Goal: Entertainment & Leisure: Consume media (video, audio)

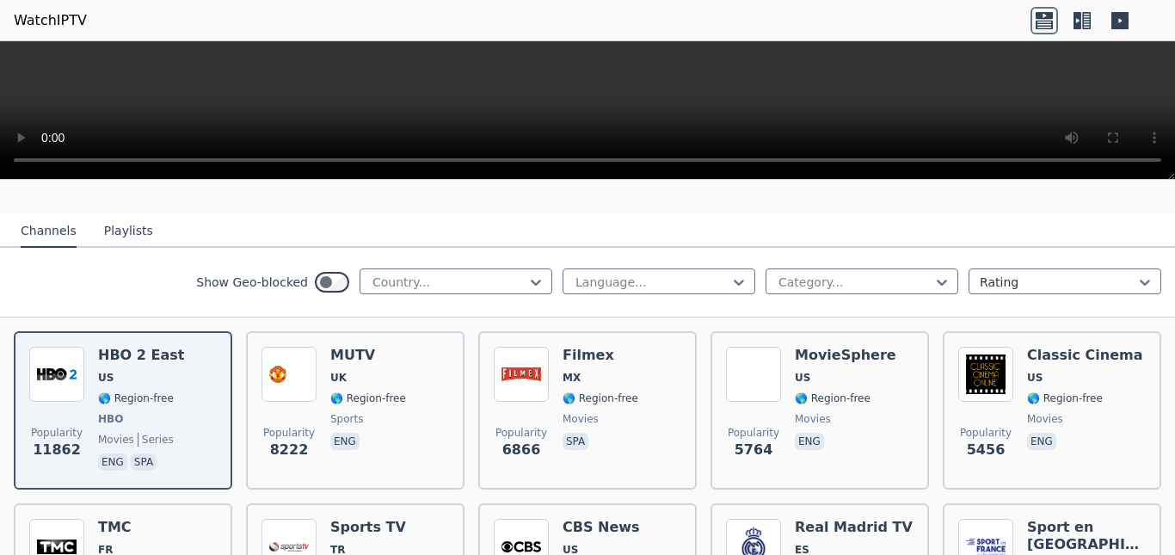
scroll to position [172, 0]
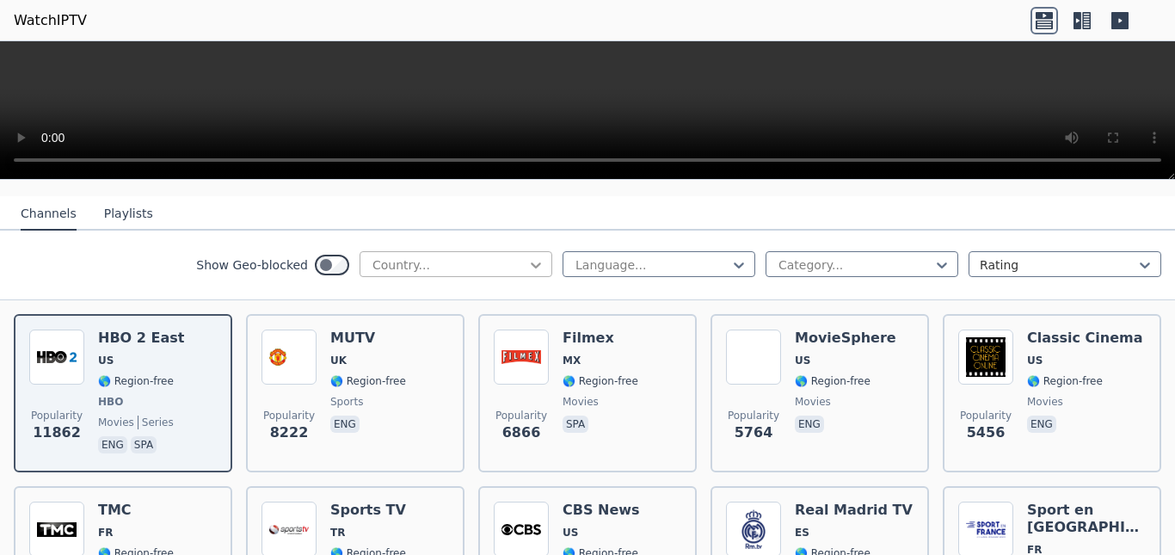
click at [527, 256] on icon at bounding box center [535, 264] width 17 height 17
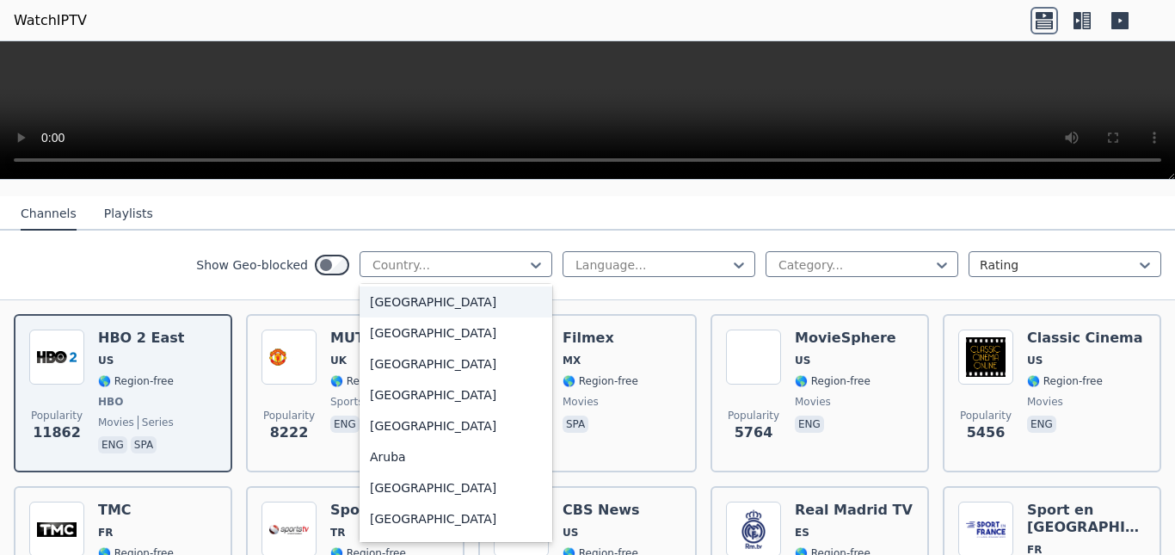
scroll to position [0, 0]
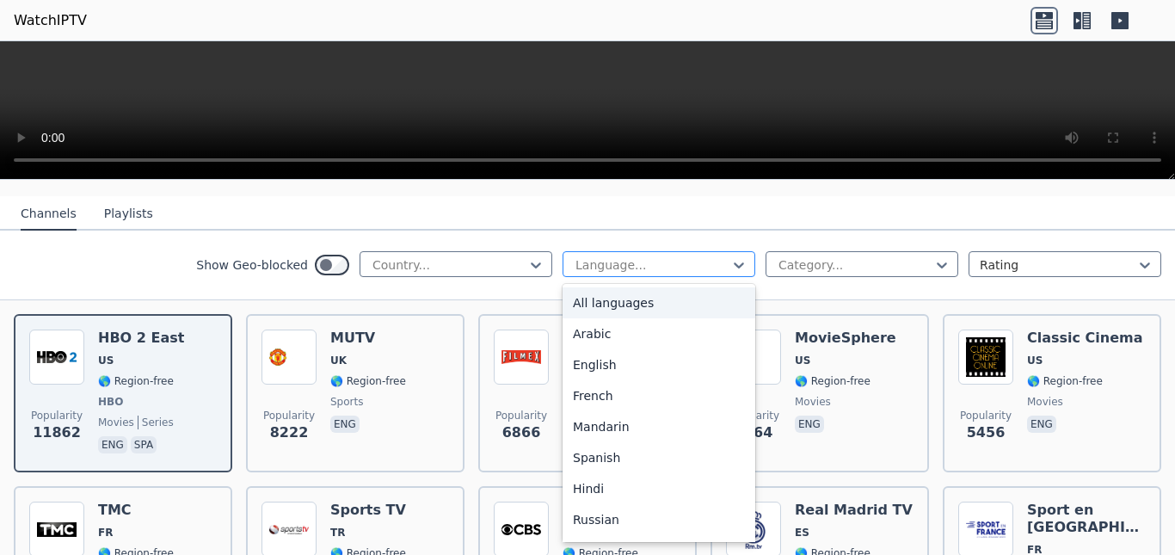
click at [658, 256] on div at bounding box center [652, 264] width 157 height 17
click at [636, 330] on div "Arabic" at bounding box center [659, 333] width 193 height 31
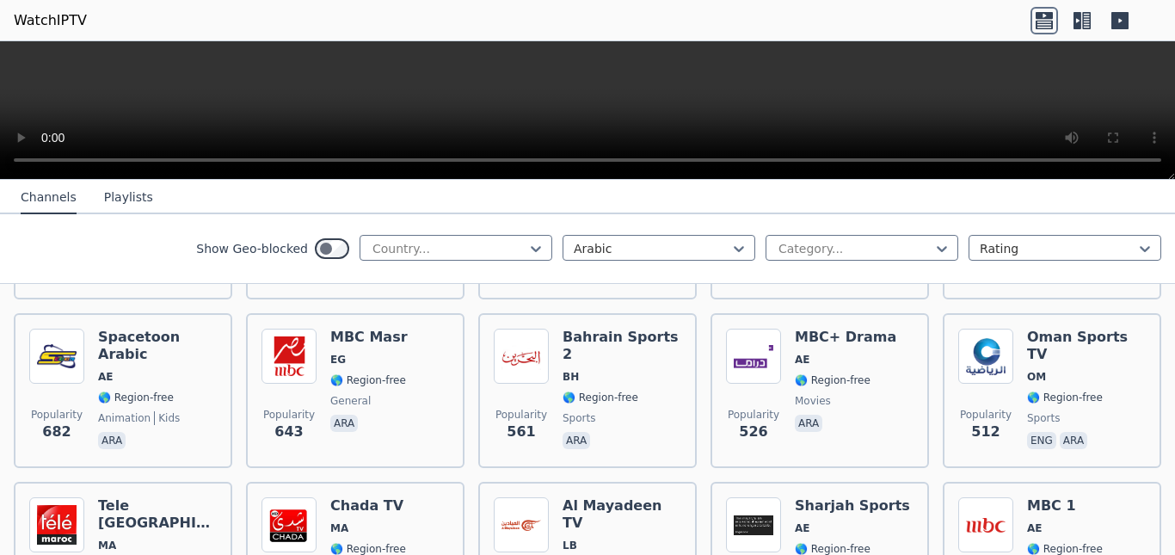
scroll to position [516, 0]
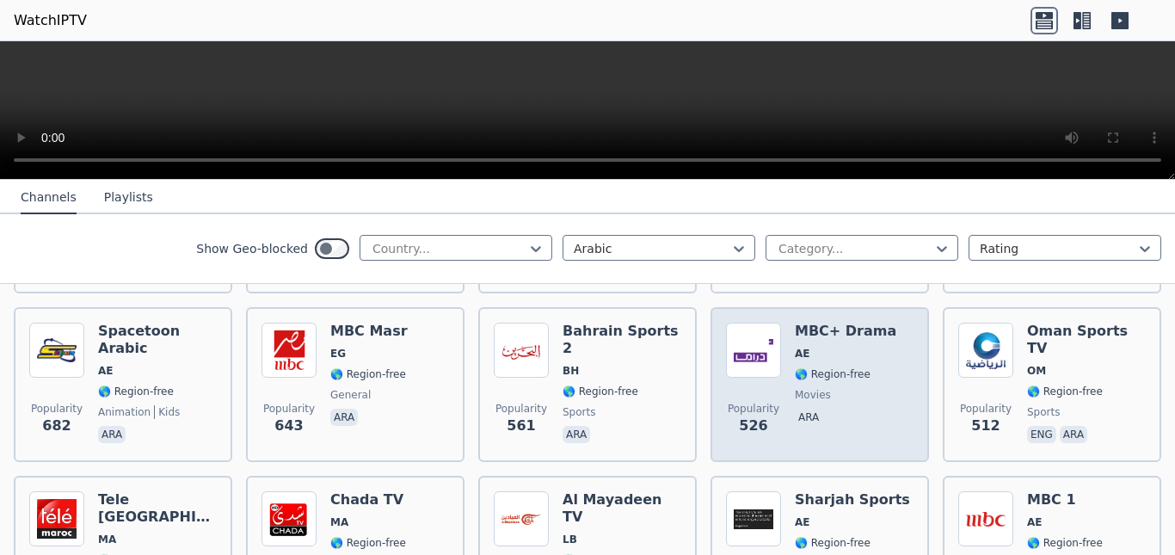
click at [748, 340] on img at bounding box center [753, 350] width 55 height 55
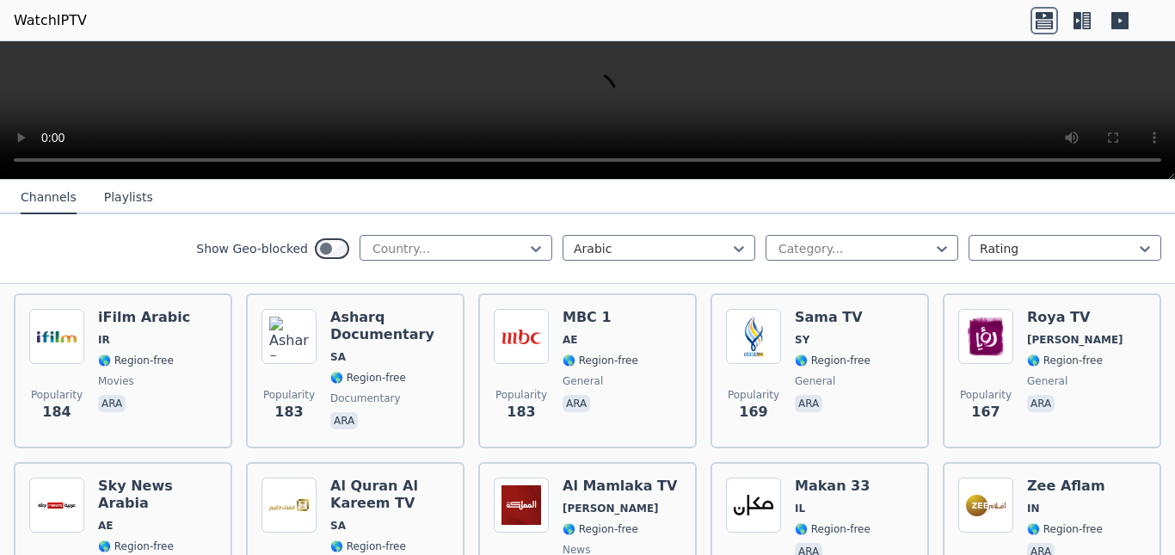
scroll to position [1462, 0]
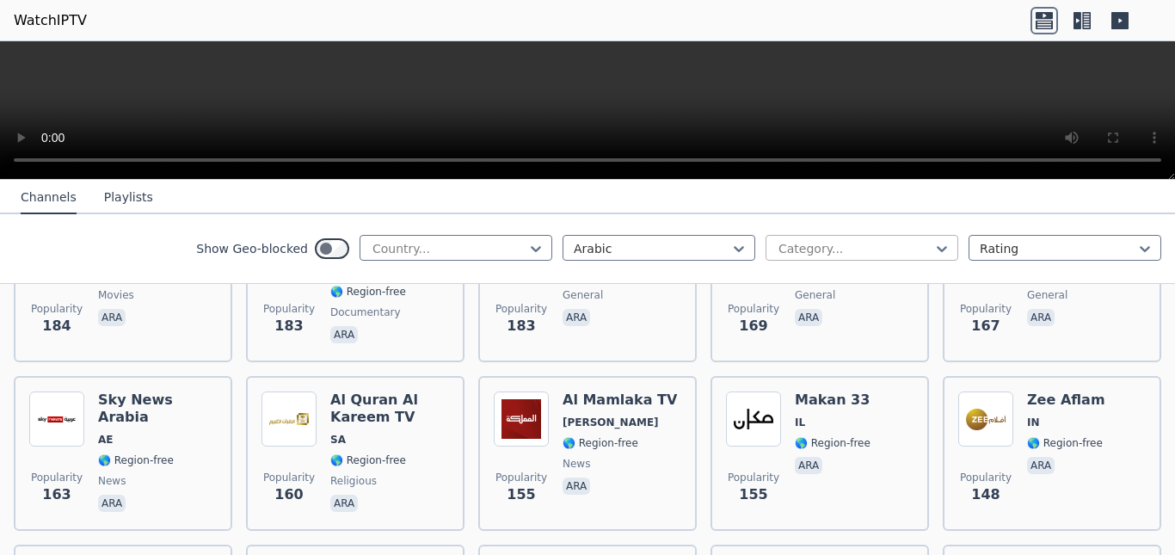
click at [853, 245] on div at bounding box center [855, 248] width 157 height 17
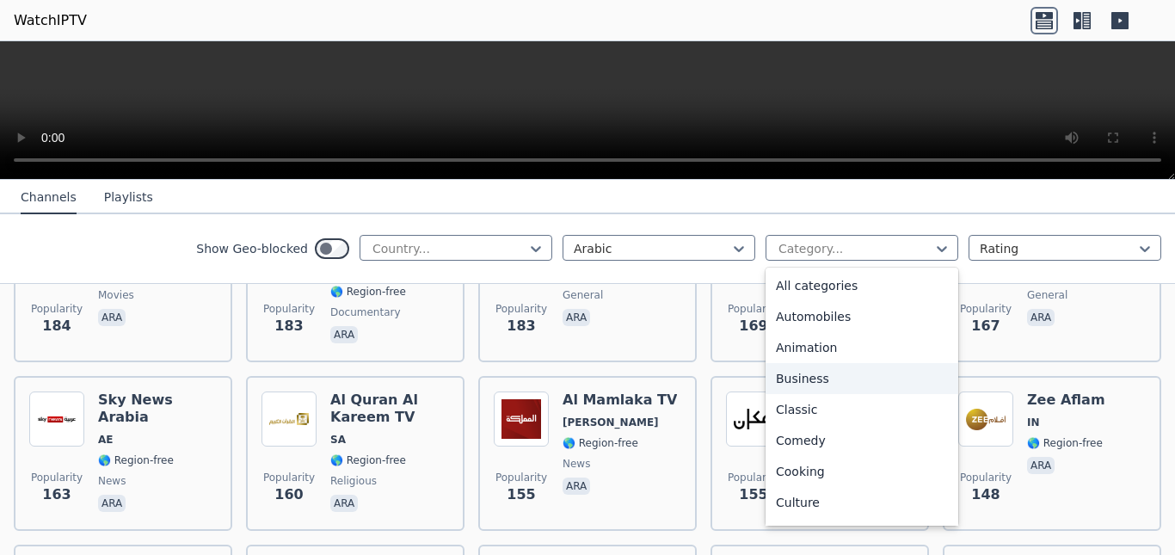
scroll to position [0, 0]
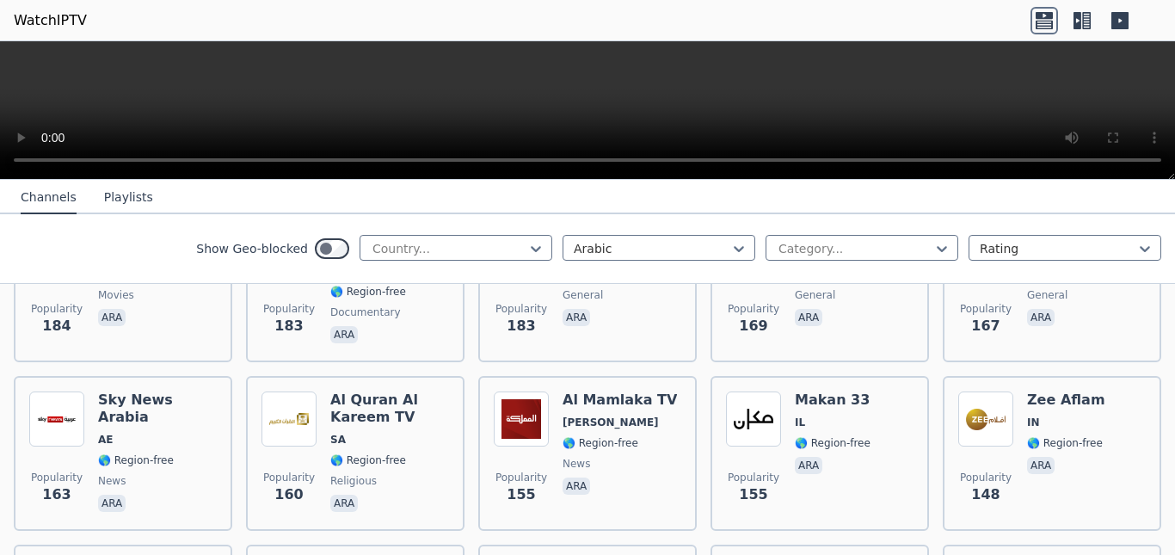
click at [1, 244] on div "Show Geo-blocked Country... Arabic Category... Rating" at bounding box center [587, 249] width 1175 height 70
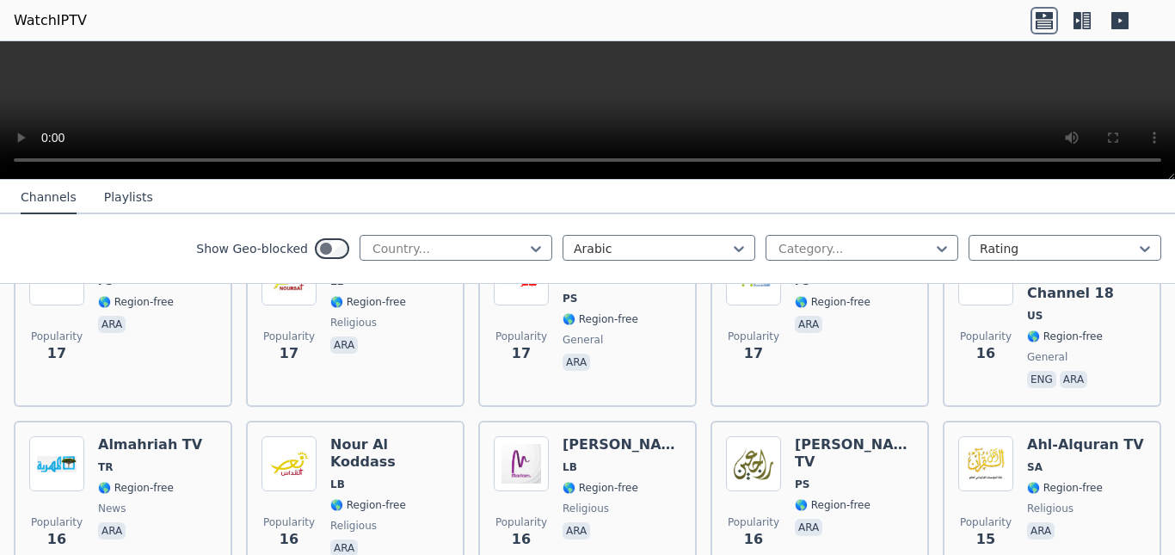
scroll to position [8447, 0]
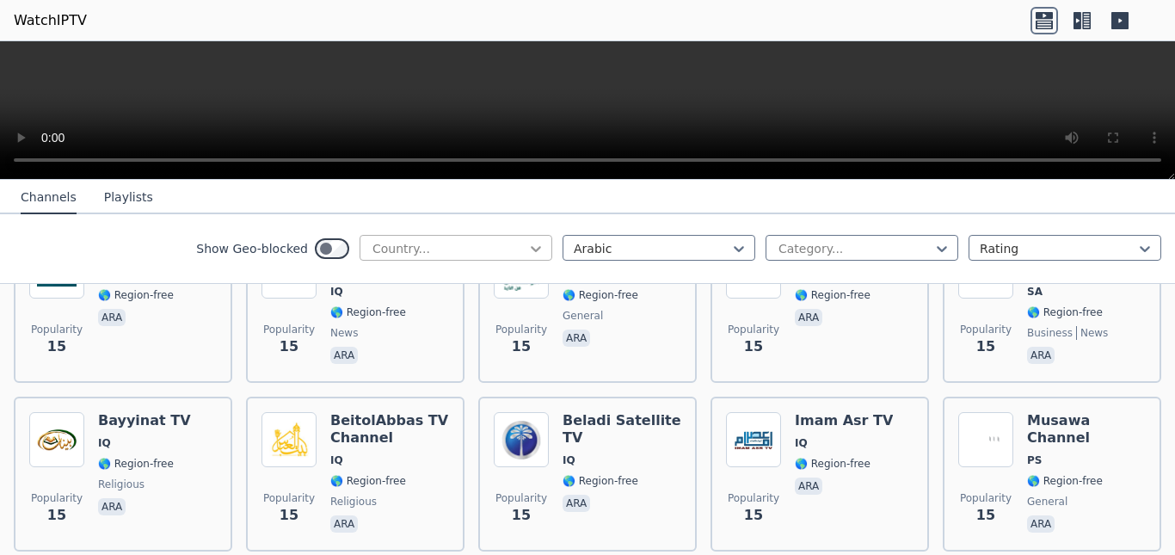
click at [527, 243] on icon at bounding box center [535, 248] width 17 height 17
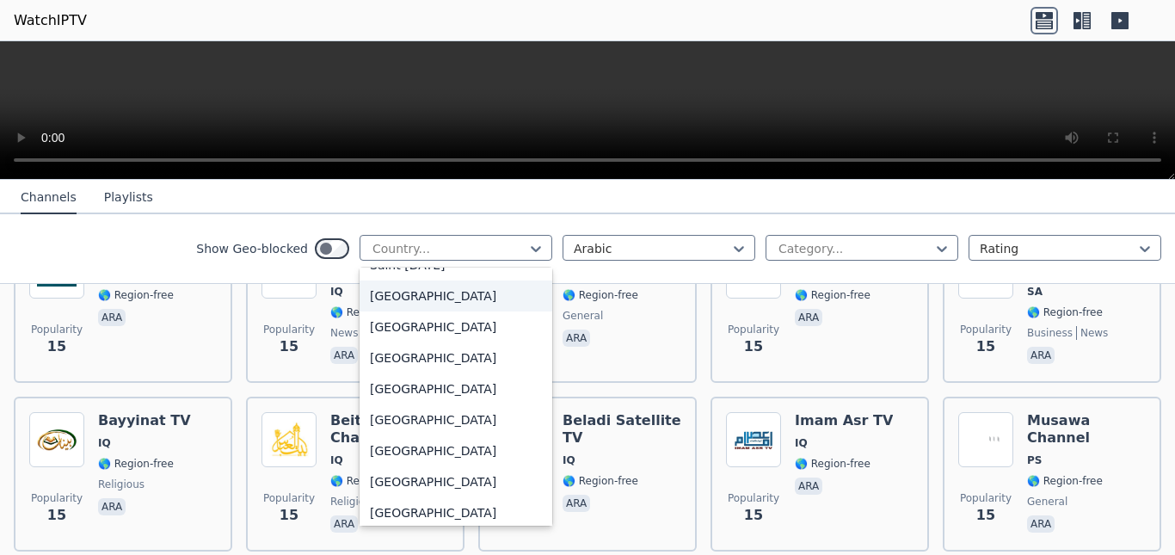
scroll to position [4903, 0]
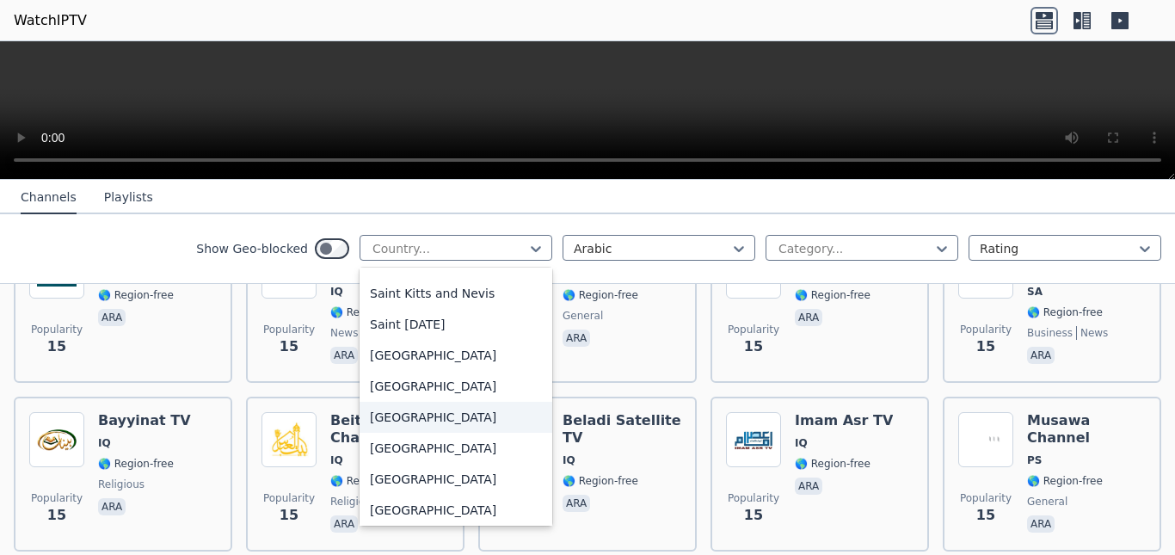
click at [416, 416] on div "[GEOGRAPHIC_DATA]" at bounding box center [456, 417] width 193 height 31
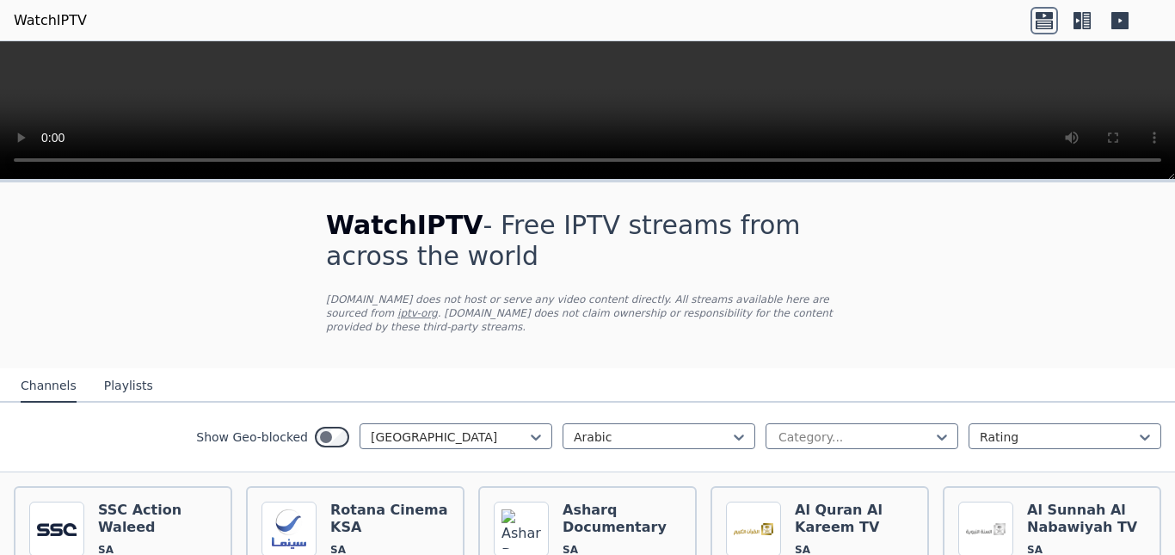
click at [1076, 19] on icon at bounding box center [1082, 21] width 28 height 28
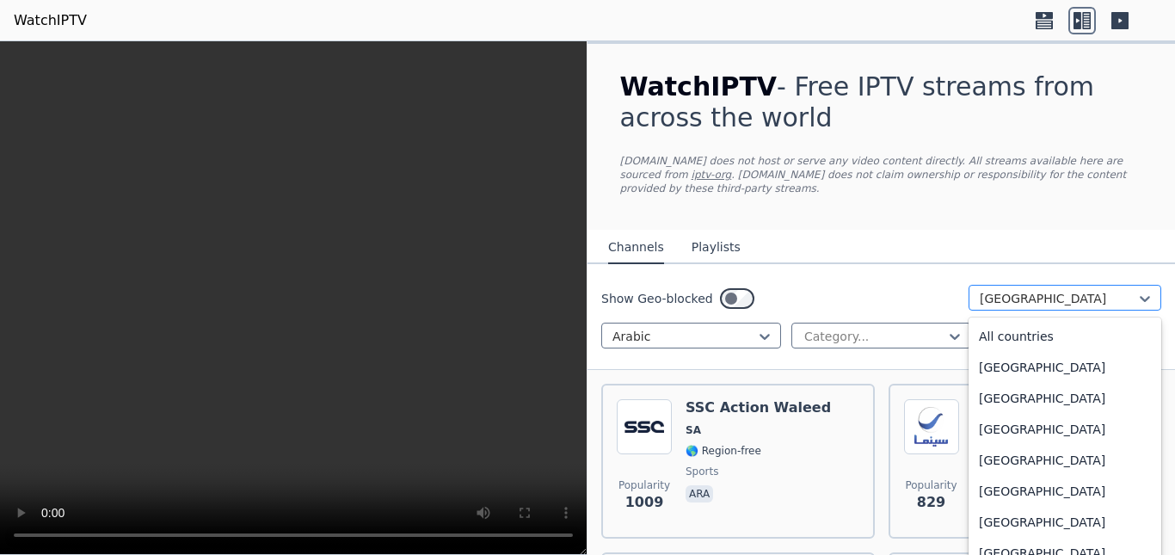
click at [986, 290] on div at bounding box center [1058, 298] width 157 height 17
click at [1046, 329] on div "All countries" at bounding box center [1065, 336] width 193 height 31
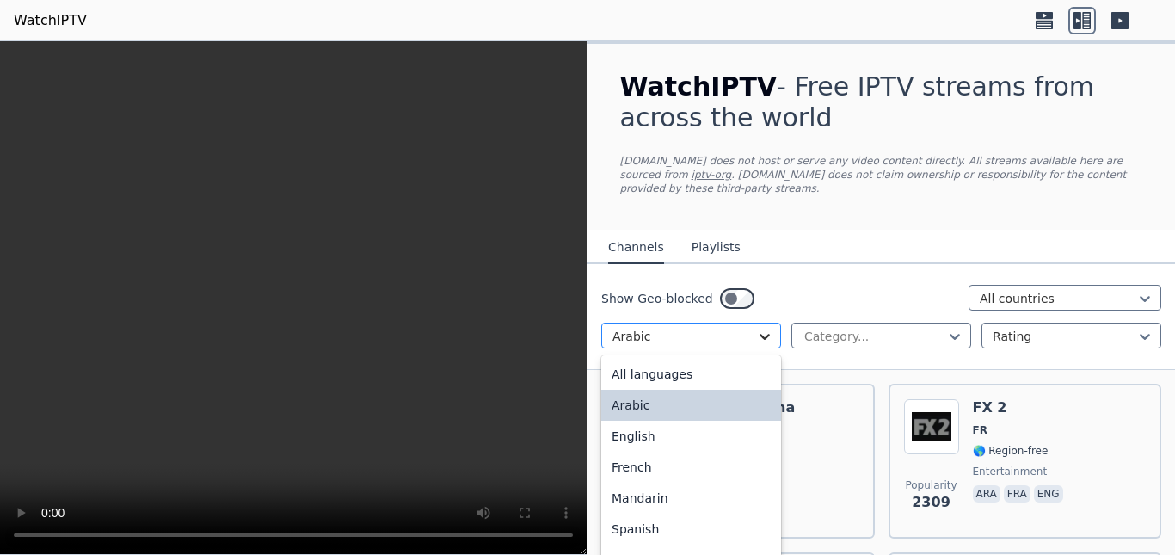
click at [756, 328] on icon at bounding box center [764, 336] width 17 height 17
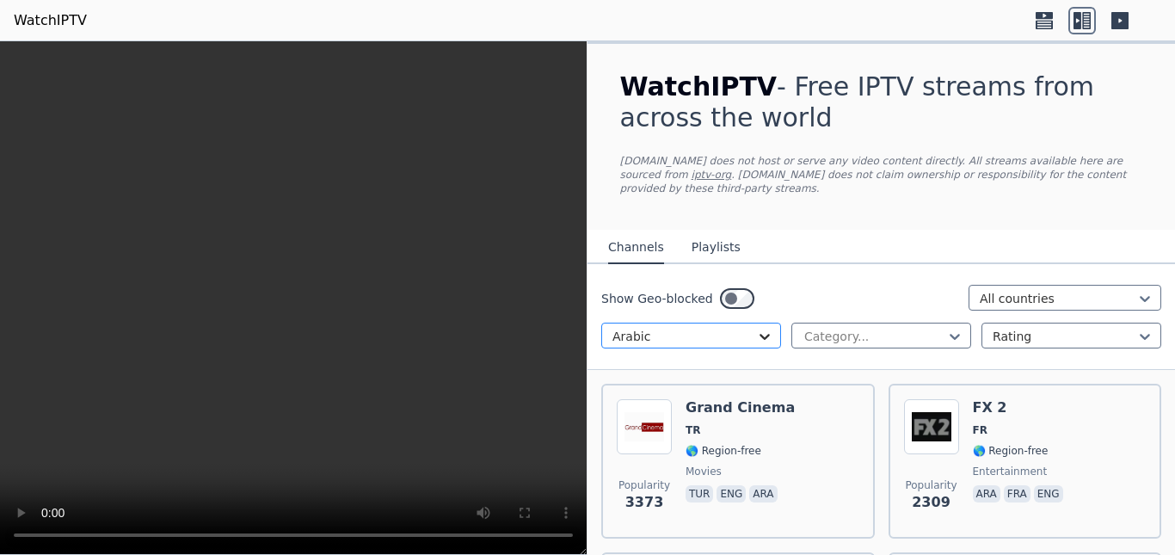
click at [756, 328] on icon at bounding box center [764, 336] width 17 height 17
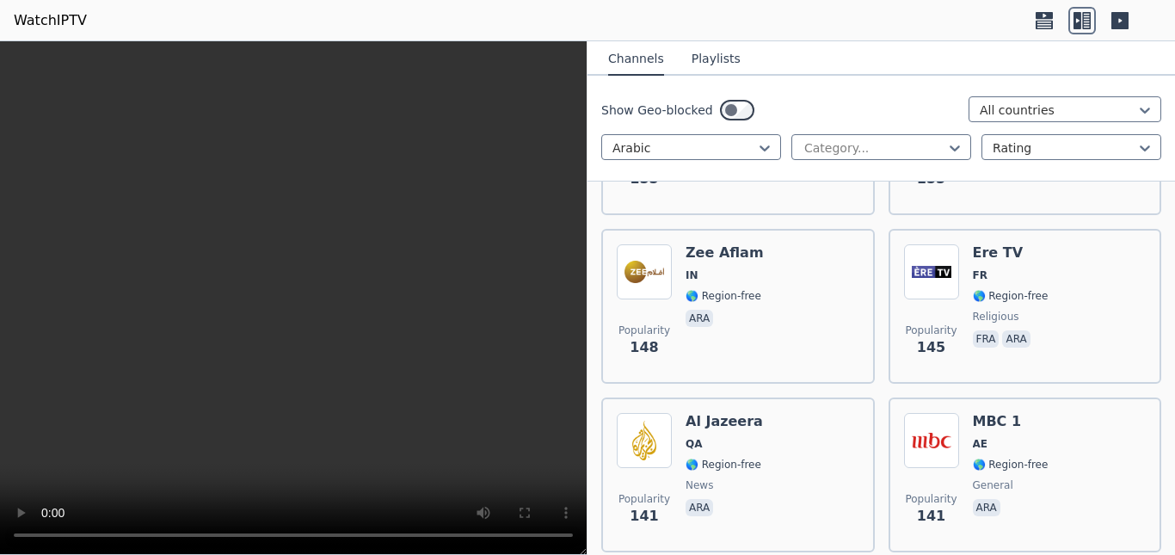
scroll to position [3871, 0]
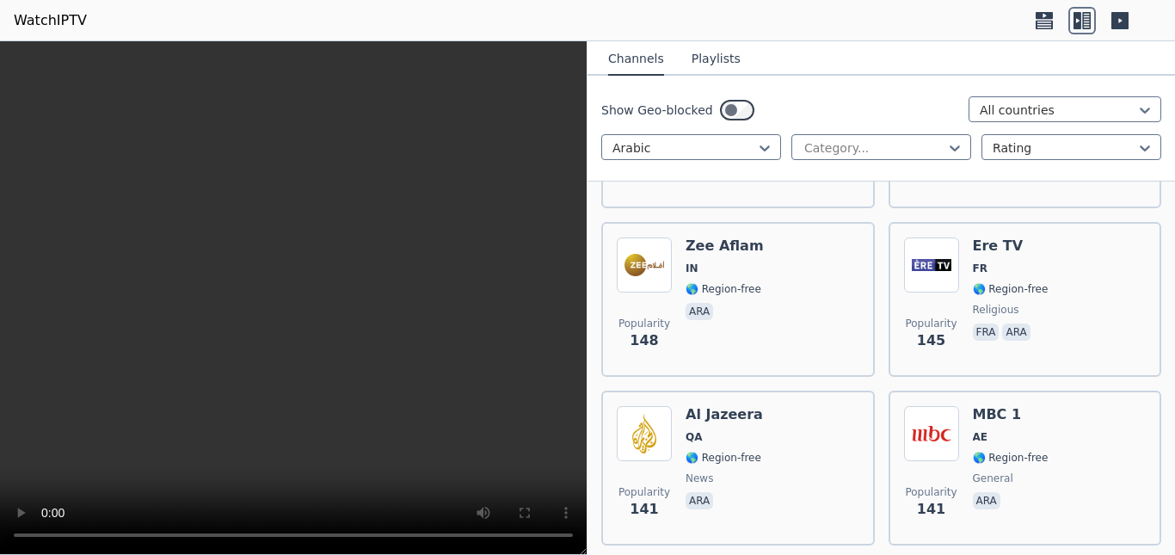
click at [21, 488] on video at bounding box center [293, 298] width 587 height 514
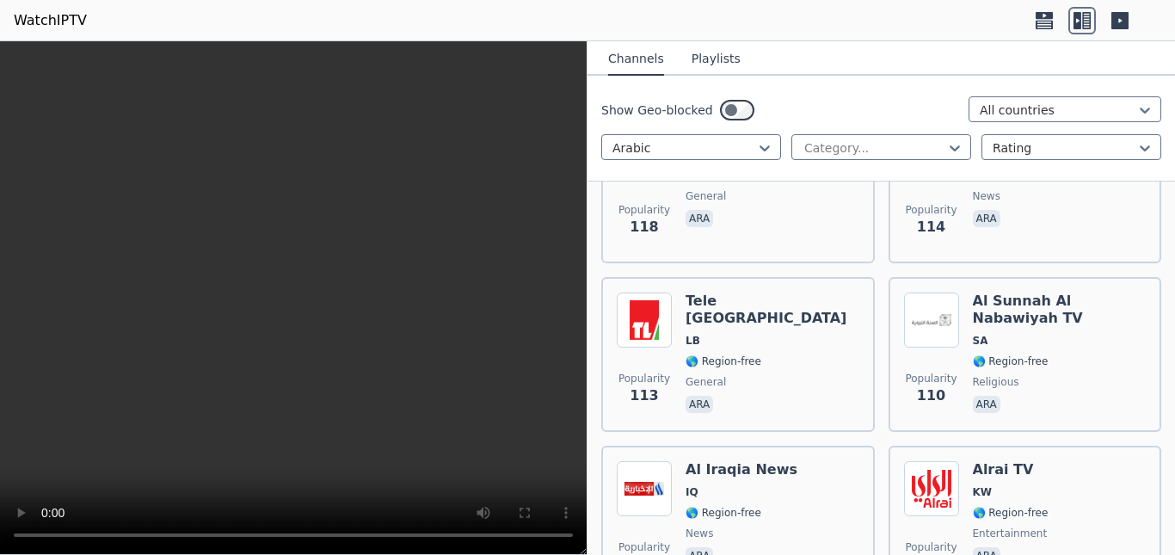
scroll to position [5247, 0]
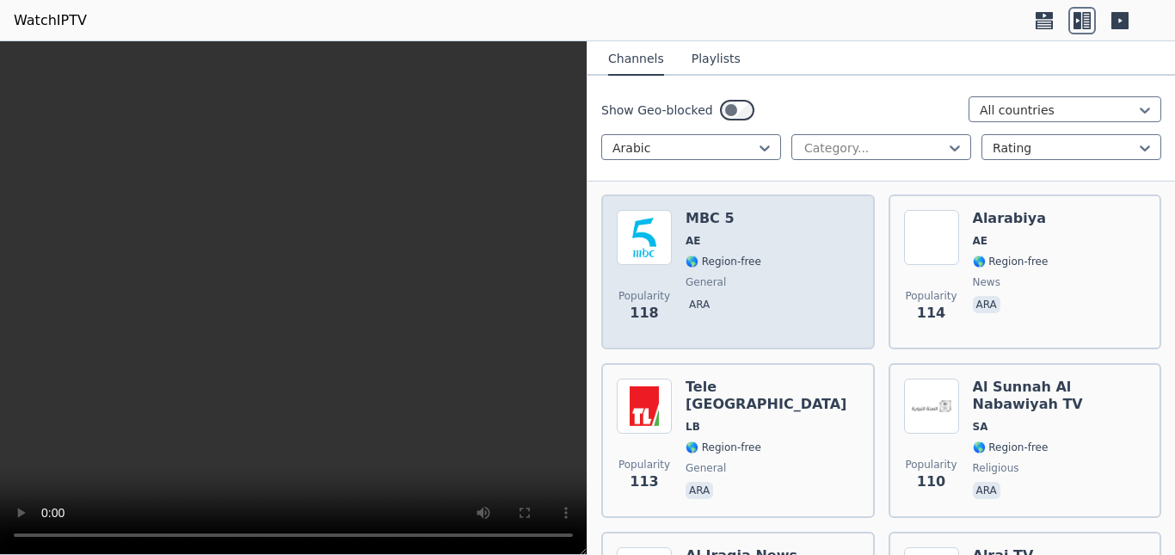
click at [637, 225] on img at bounding box center [644, 237] width 55 height 55
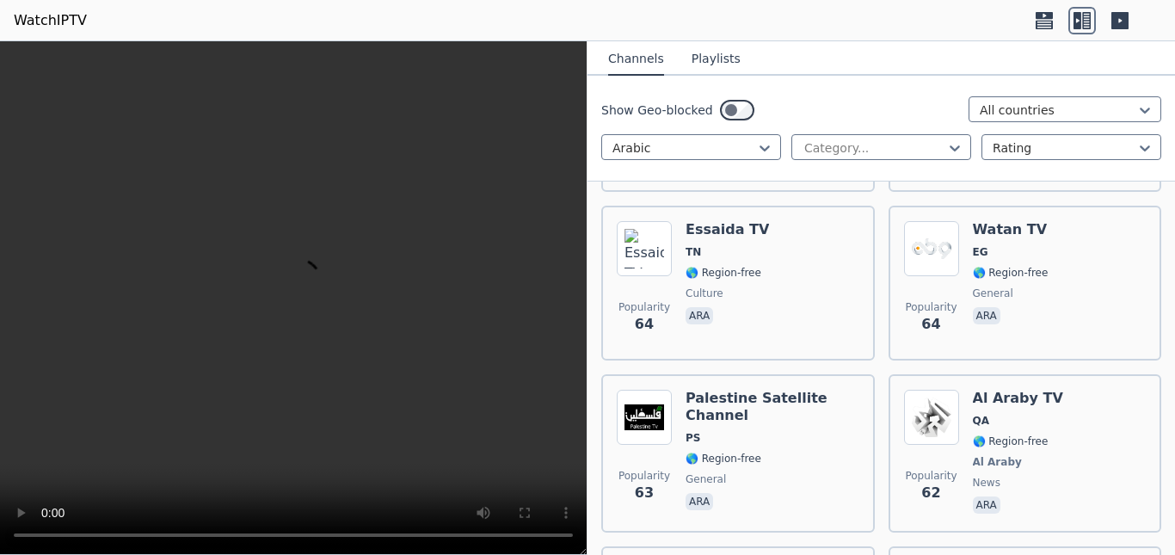
scroll to position [9118, 0]
